Goal: Task Accomplishment & Management: Manage account settings

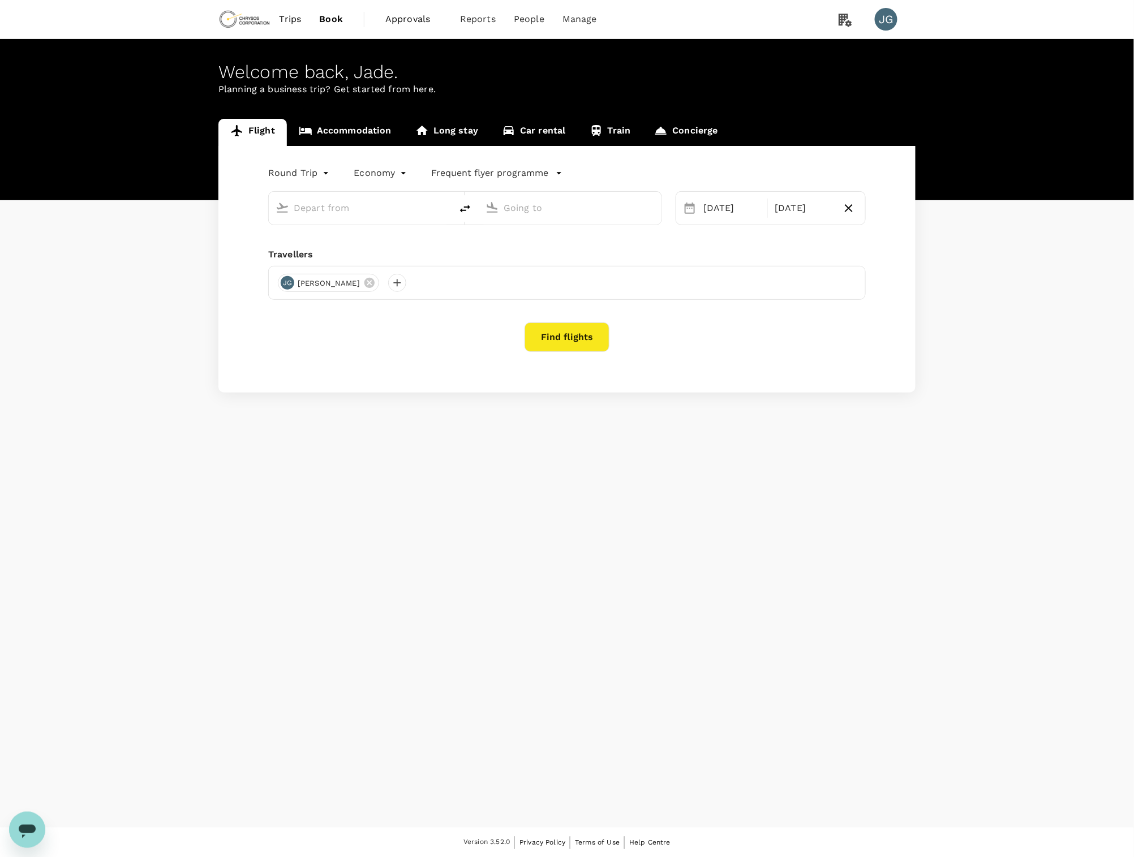
click at [395, 21] on span "Approvals" at bounding box center [413, 19] width 57 height 14
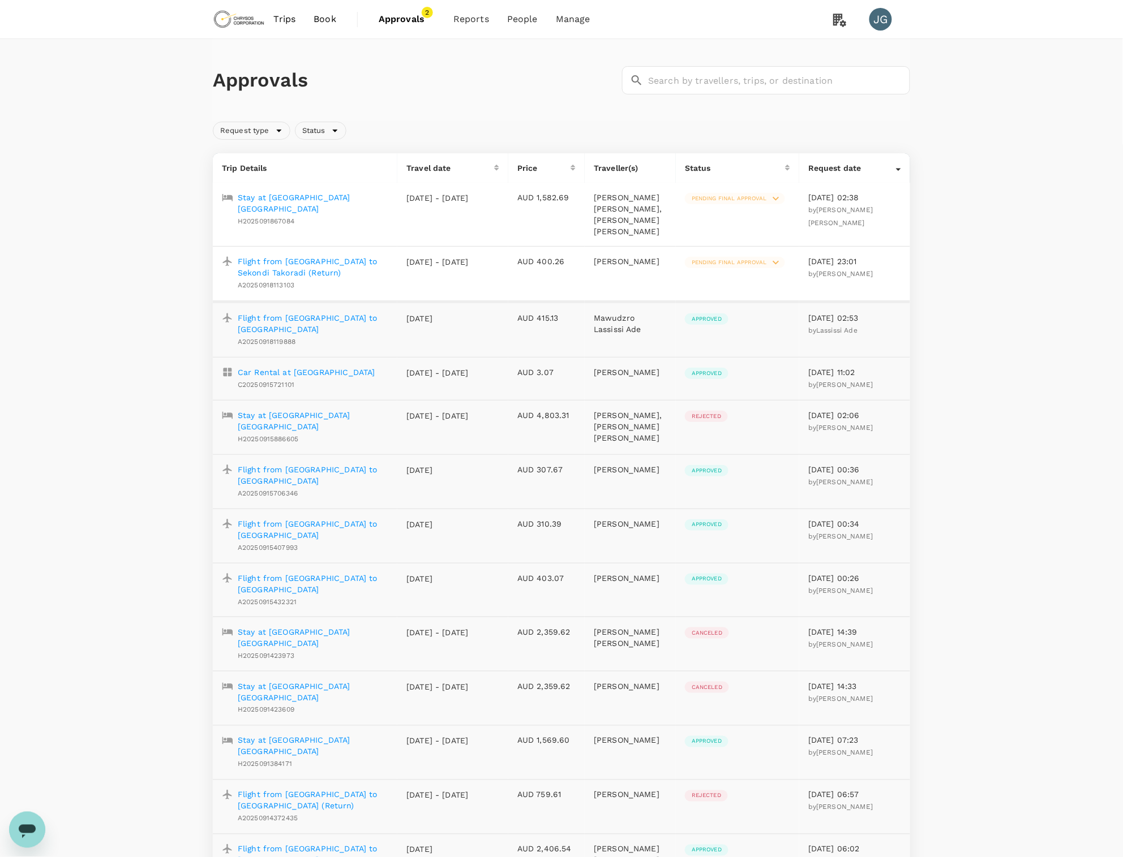
click at [257, 198] on p "Stay at [GEOGRAPHIC_DATA] [GEOGRAPHIC_DATA]" at bounding box center [313, 203] width 151 height 23
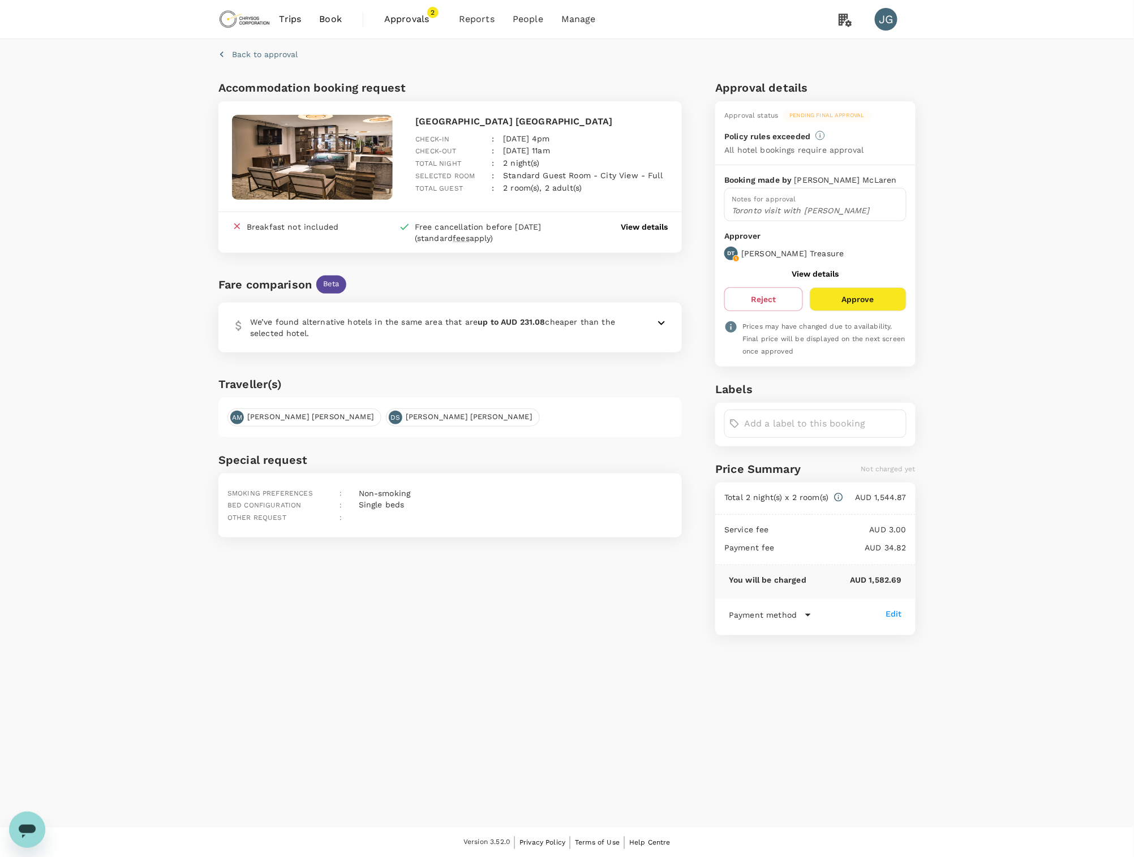
click at [669, 226] on div "Breakfast not included Free cancellation before [DATE] (standard fees apply) Vi…" at bounding box center [449, 232] width 463 height 41
click at [632, 226] on p "View details" at bounding box center [644, 226] width 47 height 11
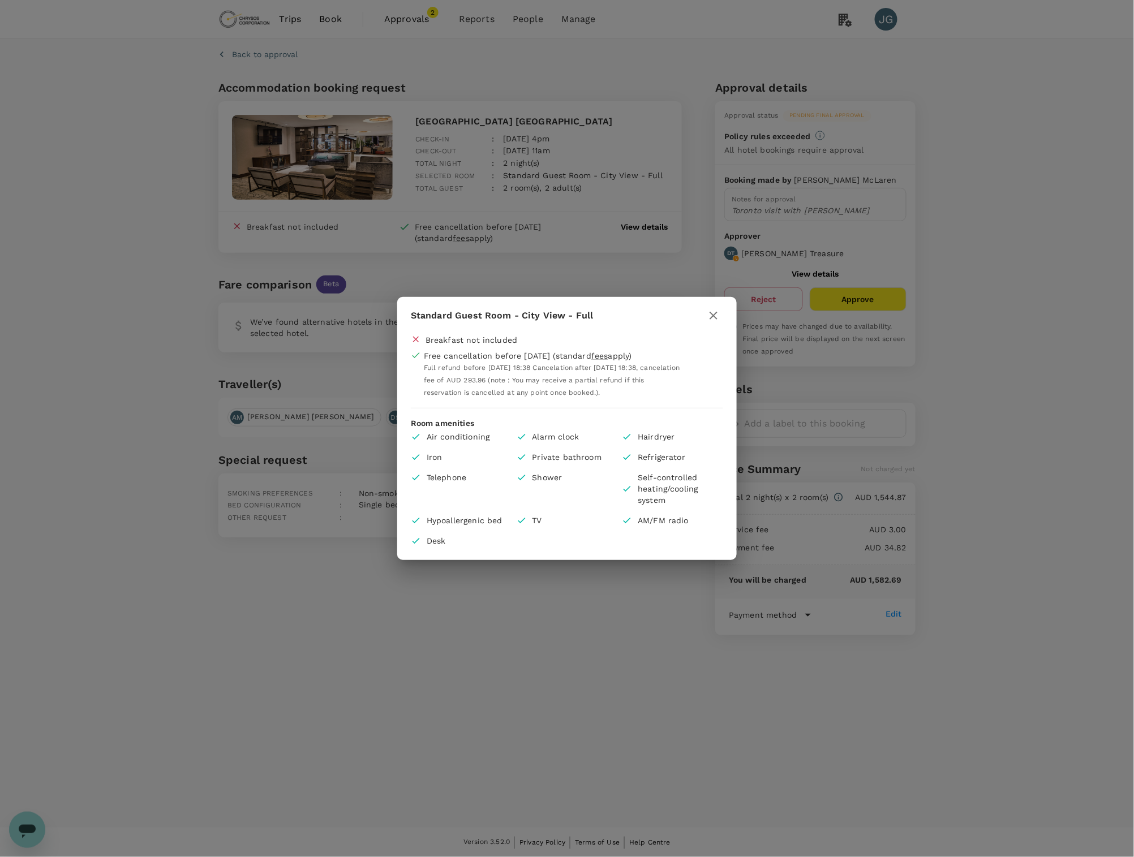
click at [713, 315] on icon "button" at bounding box center [714, 316] width 14 height 14
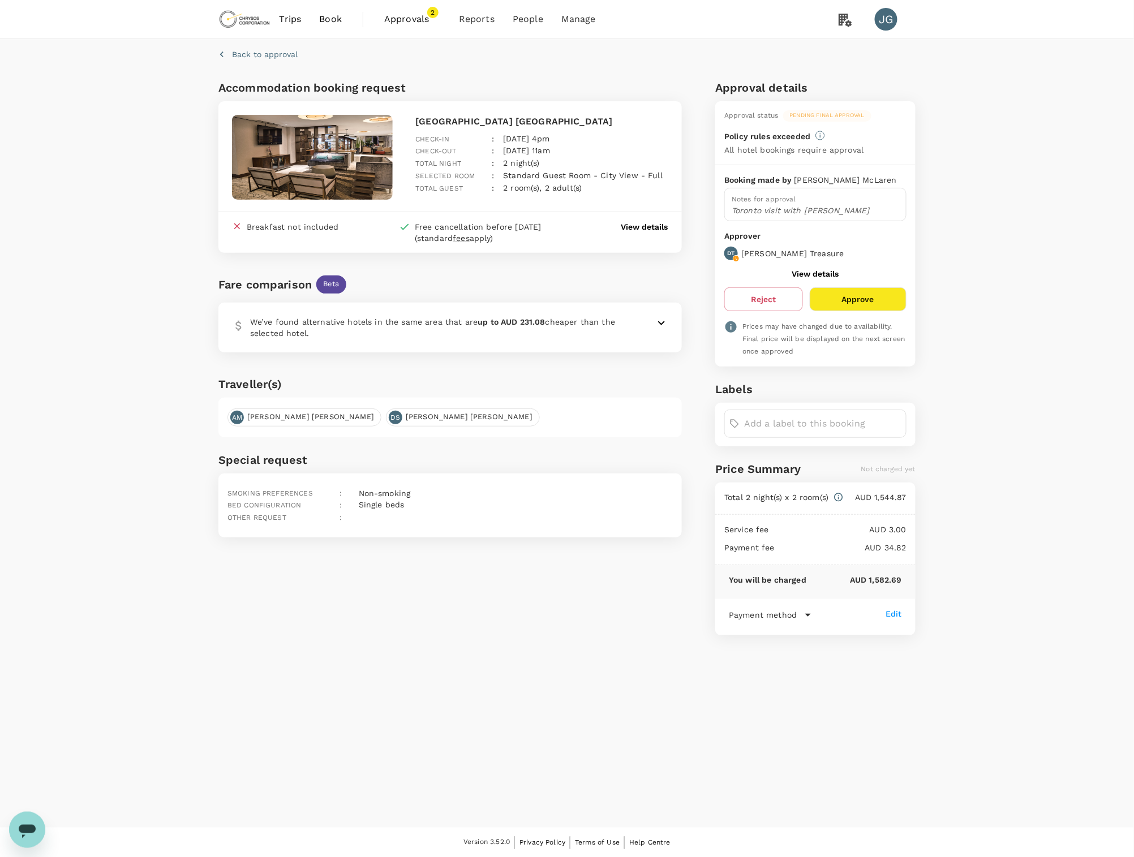
click at [938, 299] on div "Back to approval Accommodation booking request [GEOGRAPHIC_DATA] [GEOGRAPHIC_DA…" at bounding box center [567, 433] width 1134 height 789
drag, startPoint x: 75, startPoint y: 536, endPoint x: 81, endPoint y: 526, distance: 12.4
click at [75, 537] on div "Back to approval Accommodation booking request [GEOGRAPHIC_DATA] [GEOGRAPHIC_DA…" at bounding box center [567, 433] width 1134 height 789
